Goal: Task Accomplishment & Management: Use online tool/utility

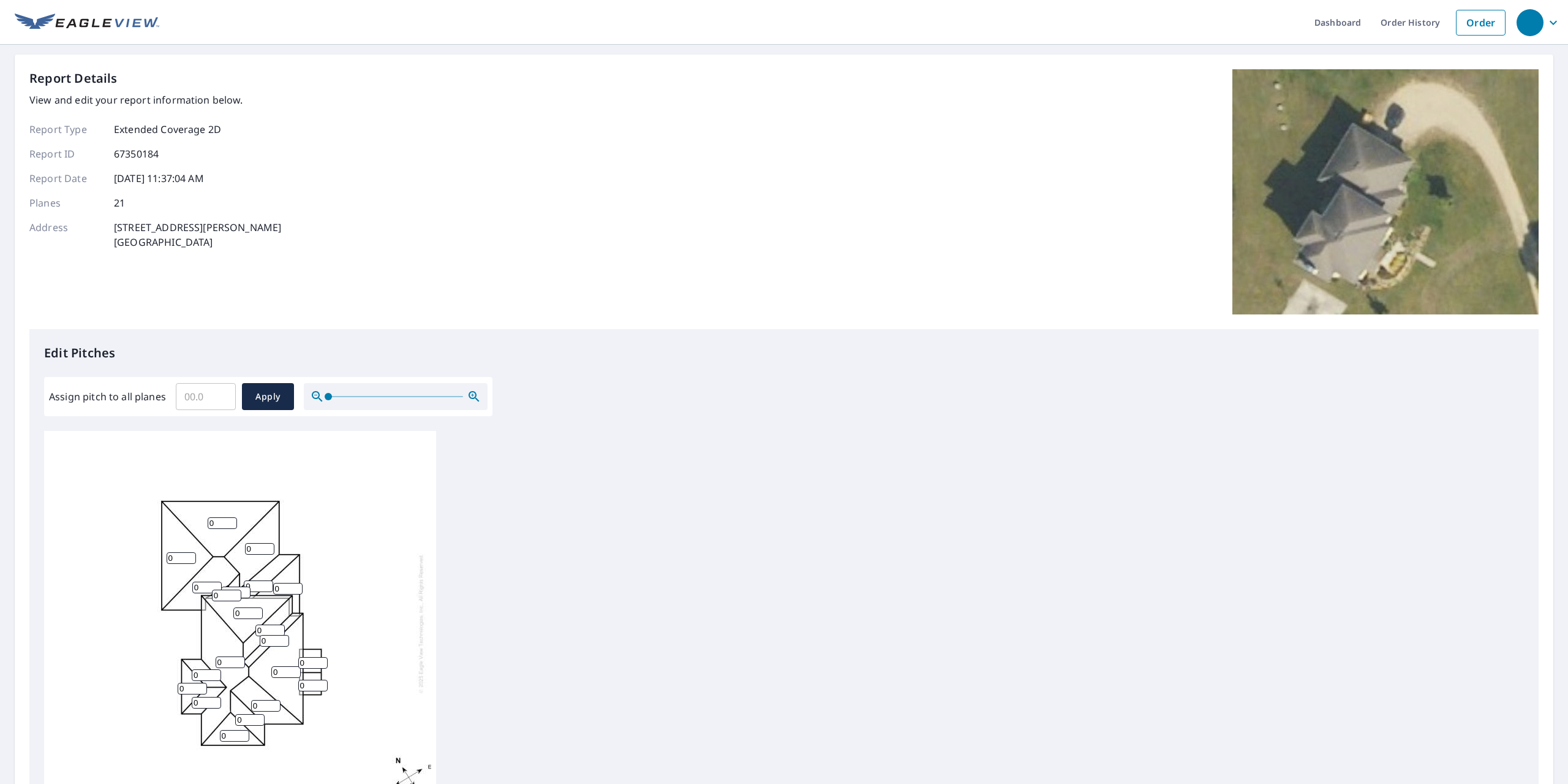
drag, startPoint x: 187, startPoint y: 234, endPoint x: 116, endPoint y: 232, distance: 71.0
click at [116, 231] on p "[STREET_ADDRESS][PERSON_NAME]" at bounding box center [198, 235] width 168 height 30
copy p "[STREET_ADDRESS][PERSON_NAME]"
click at [205, 396] on input "Assign pitch to all planes" at bounding box center [206, 396] width 60 height 34
type input "9"
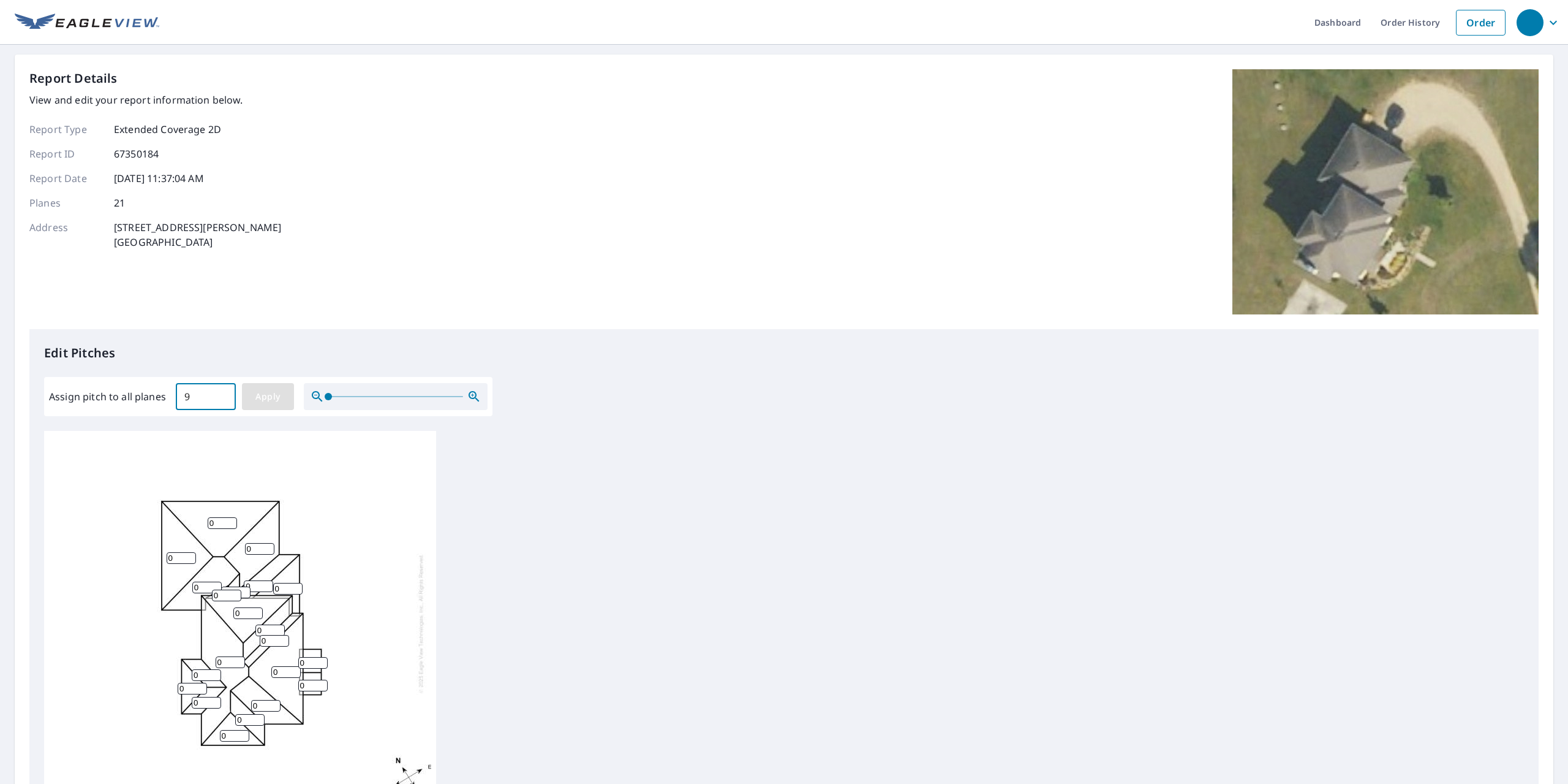
click at [269, 396] on span "Apply" at bounding box center [268, 397] width 33 height 15
type input "9"
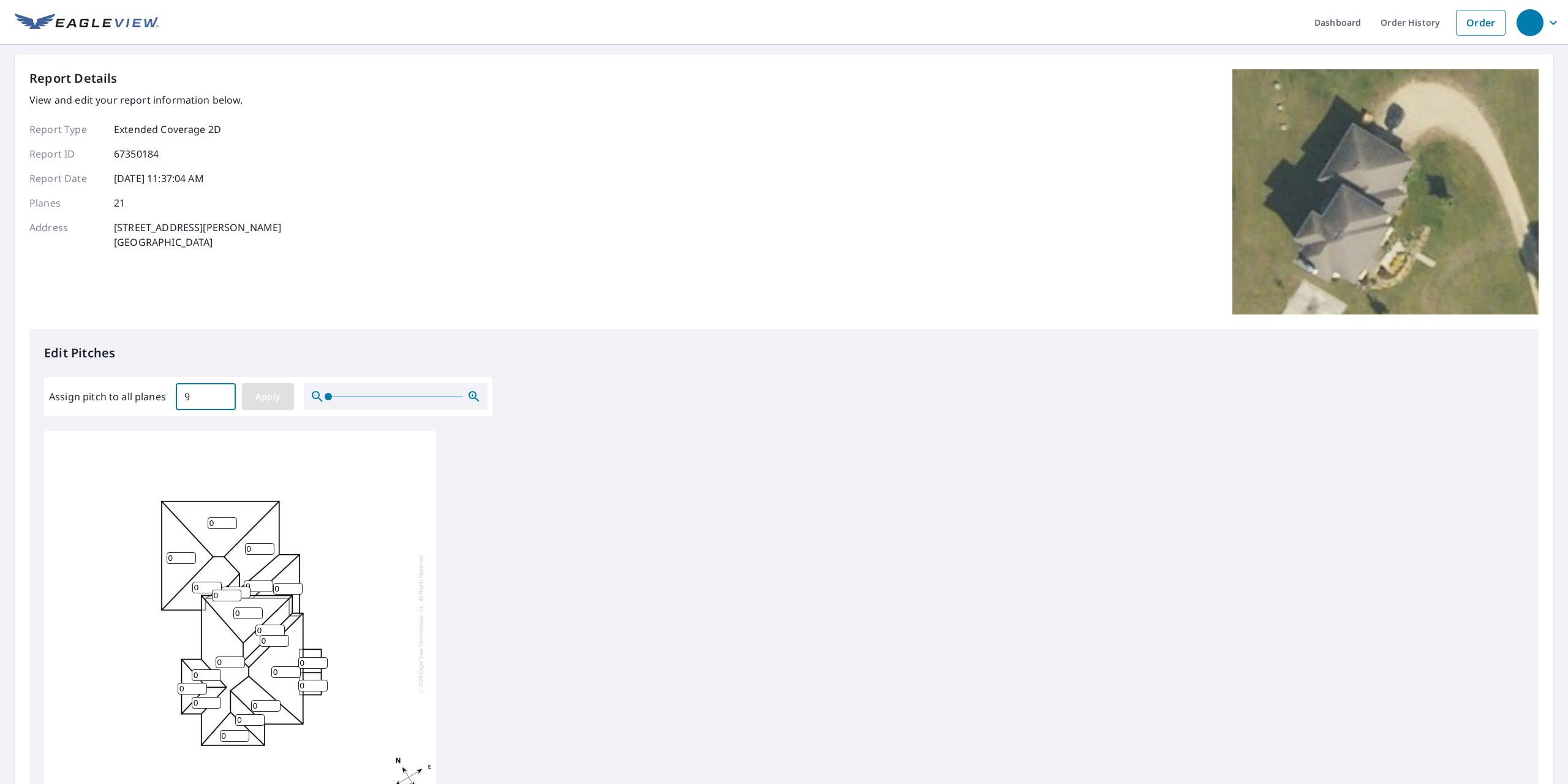
type input "9"
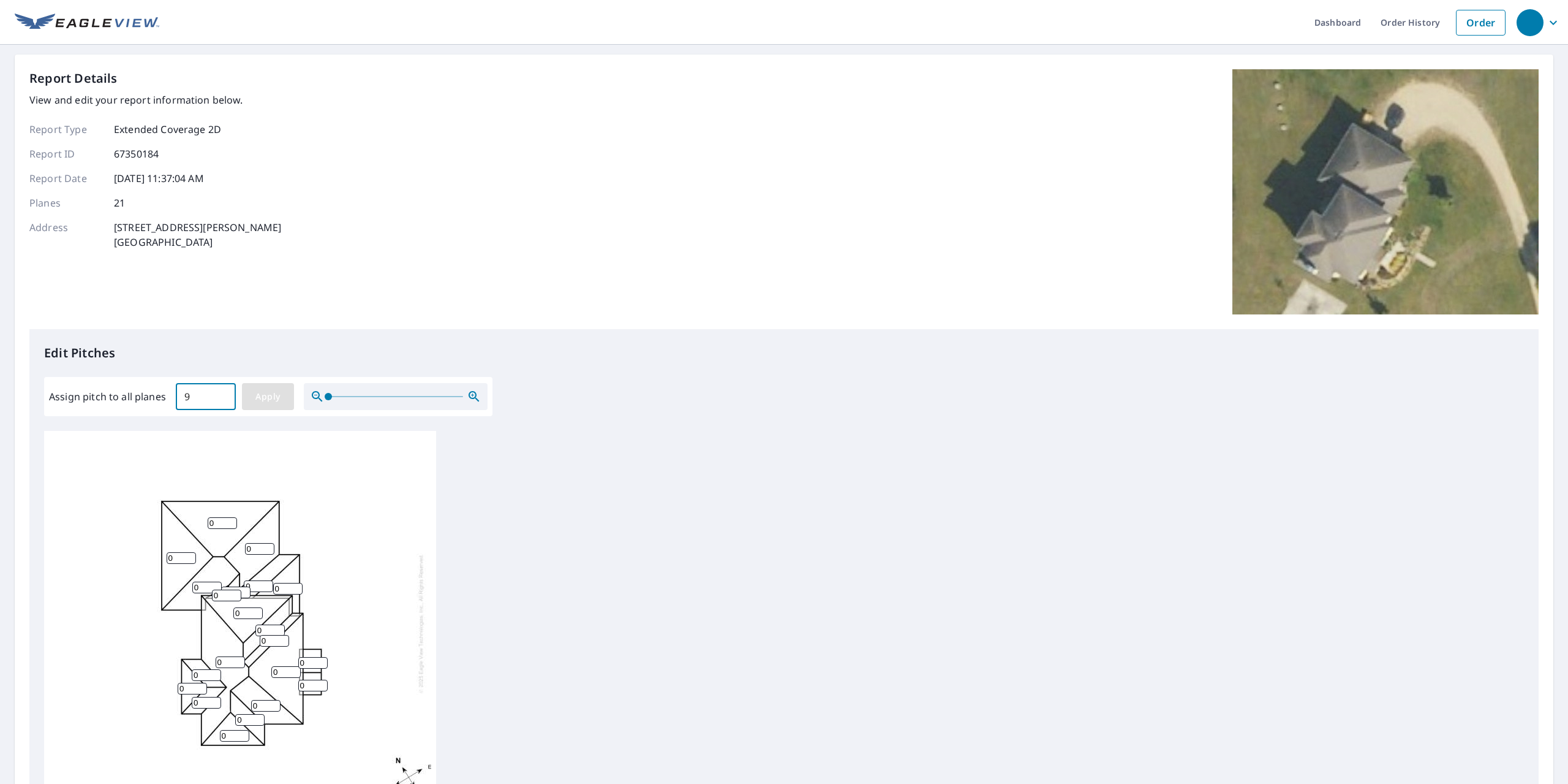
type input "9"
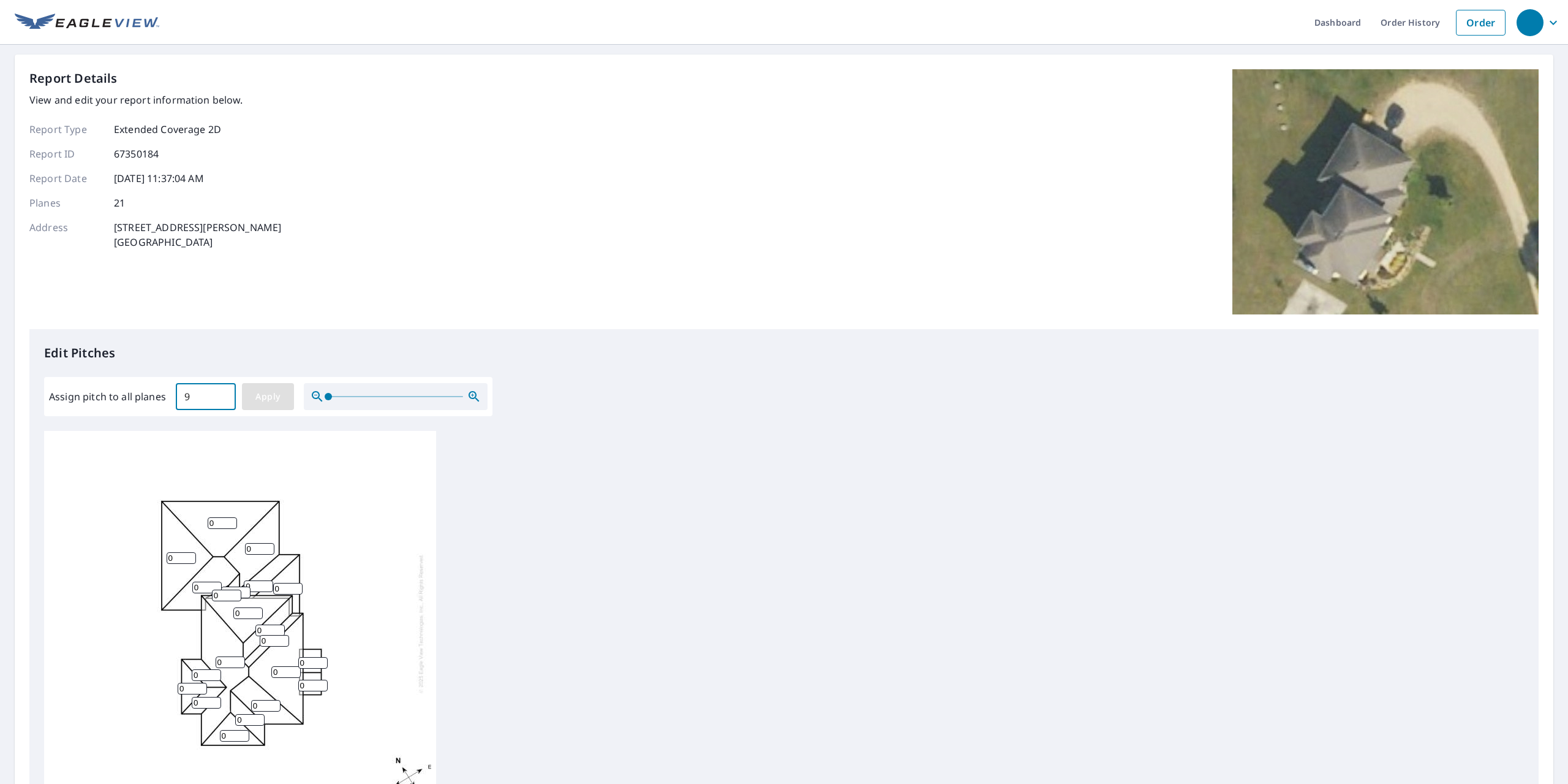
type input "9"
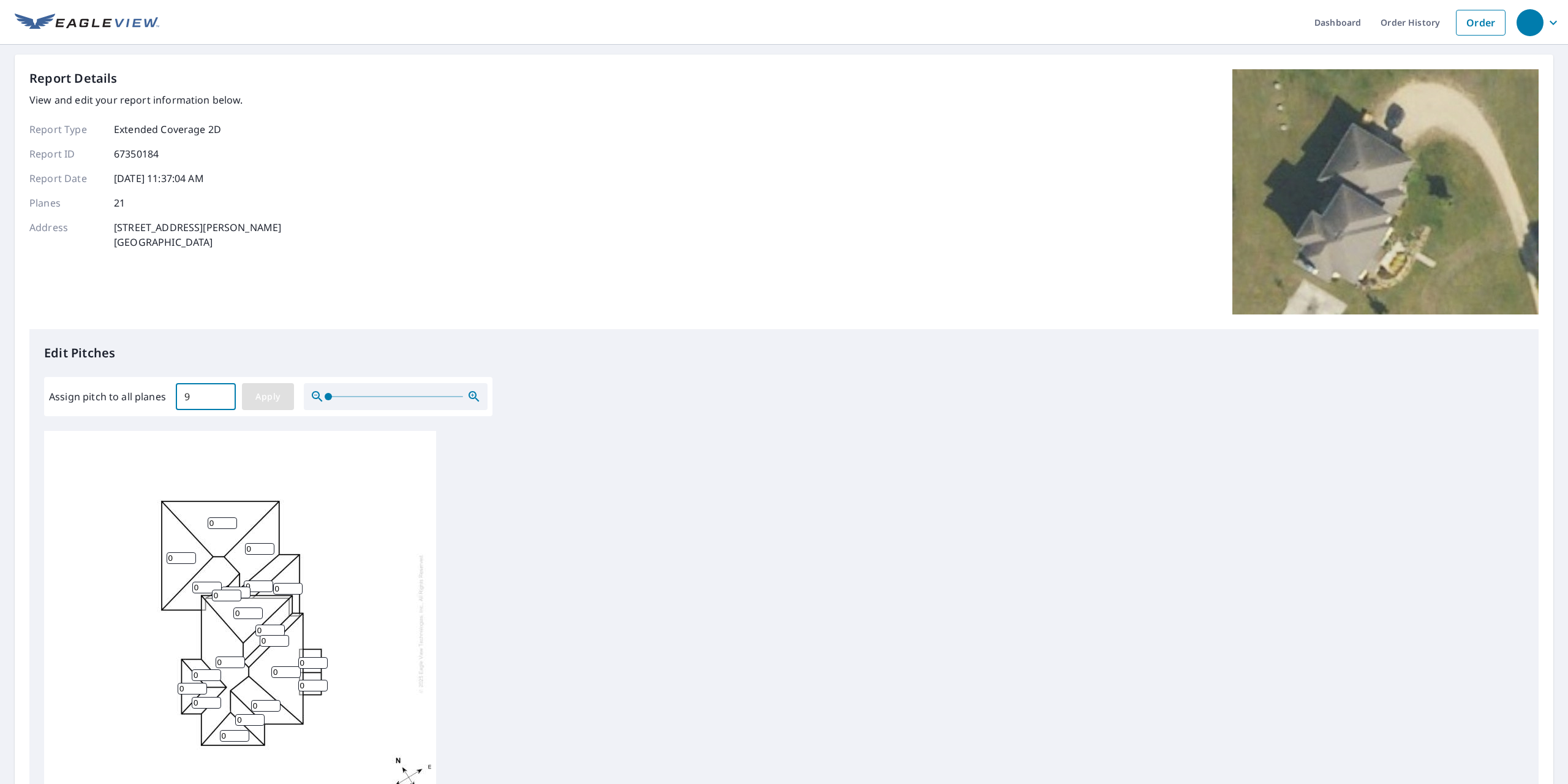
type input "9"
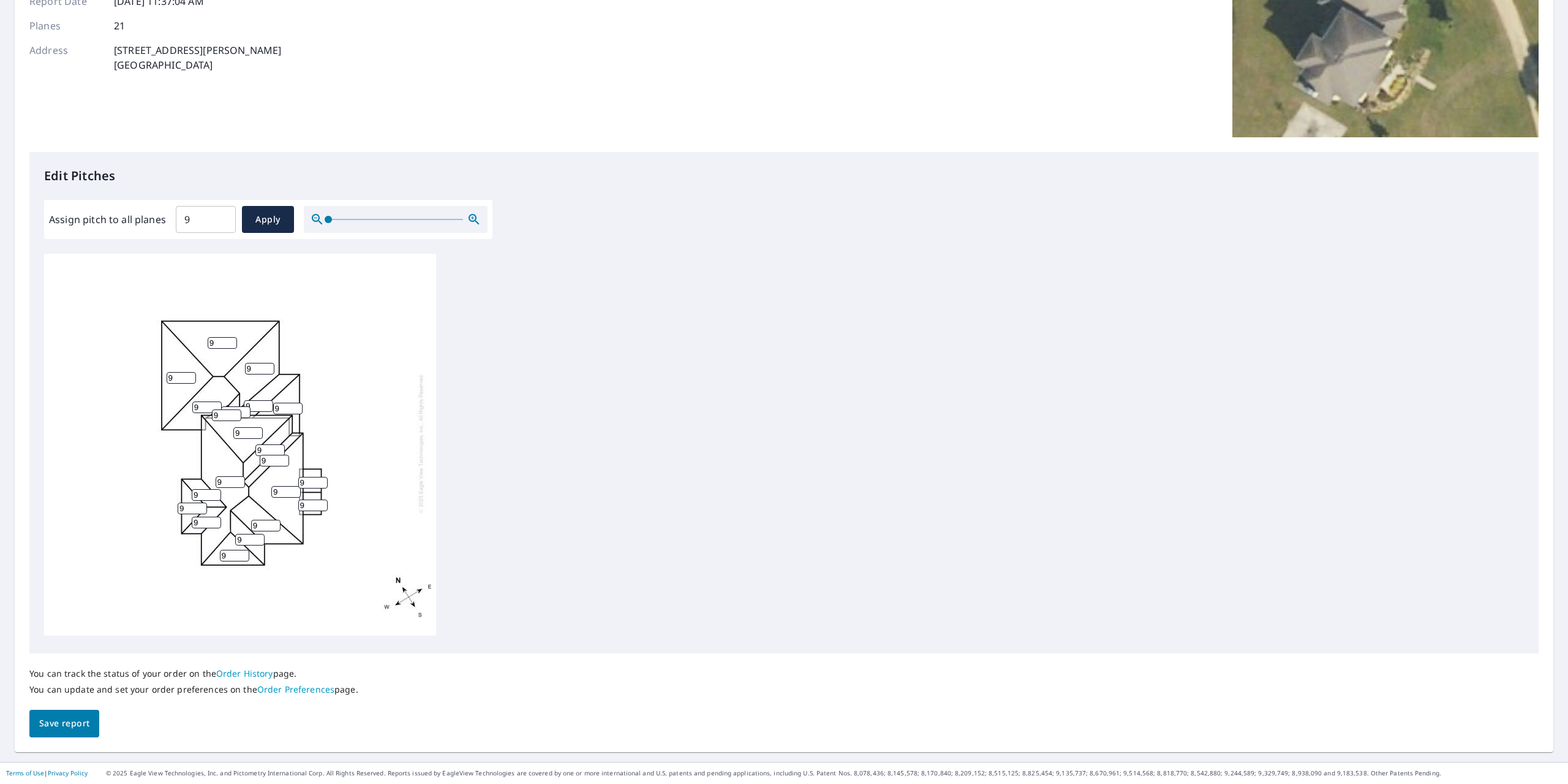
click at [70, 729] on span "Save report" at bounding box center [64, 724] width 50 height 15
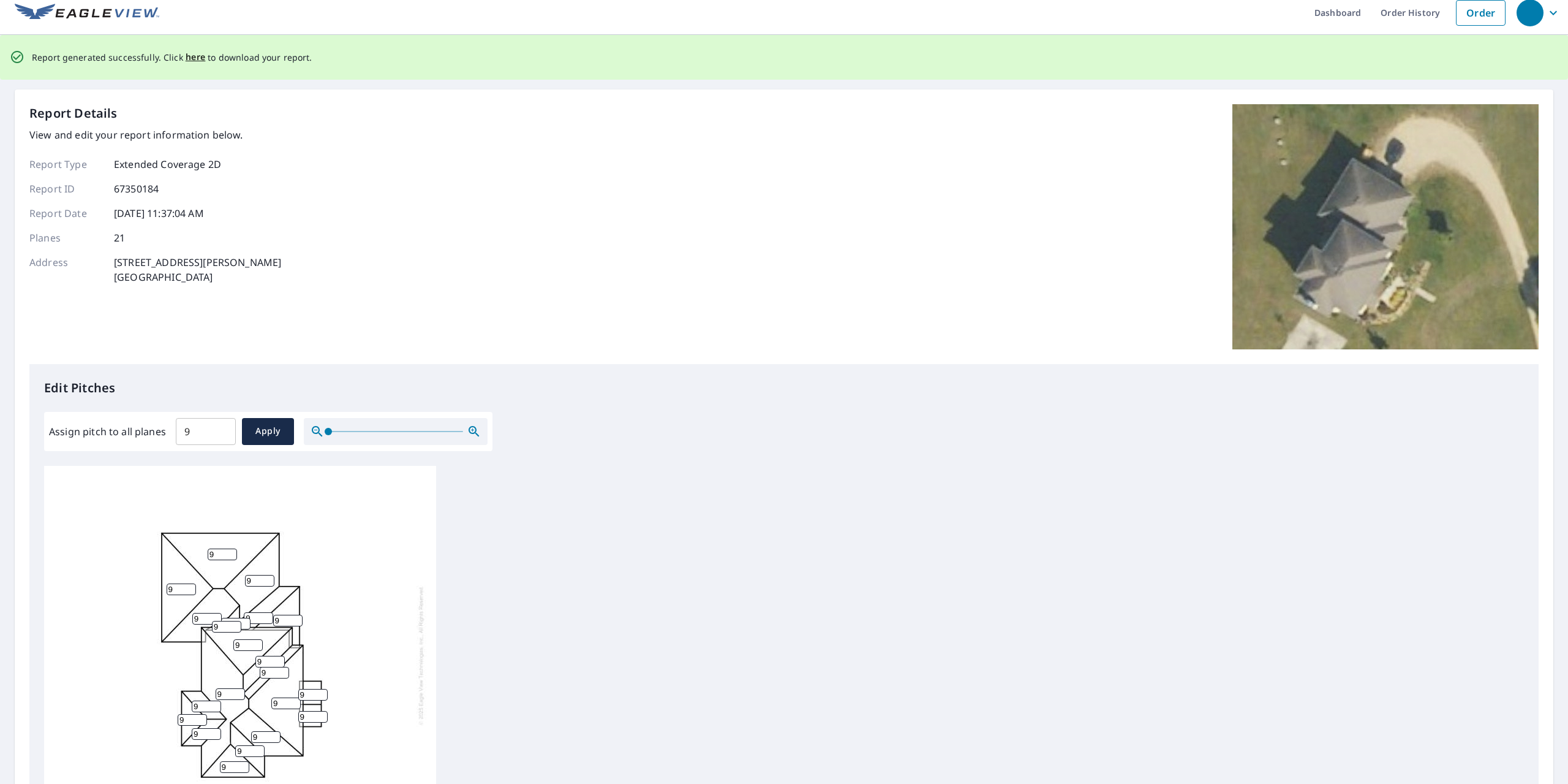
scroll to position [0, 0]
